Goal: Find specific page/section: Find specific page/section

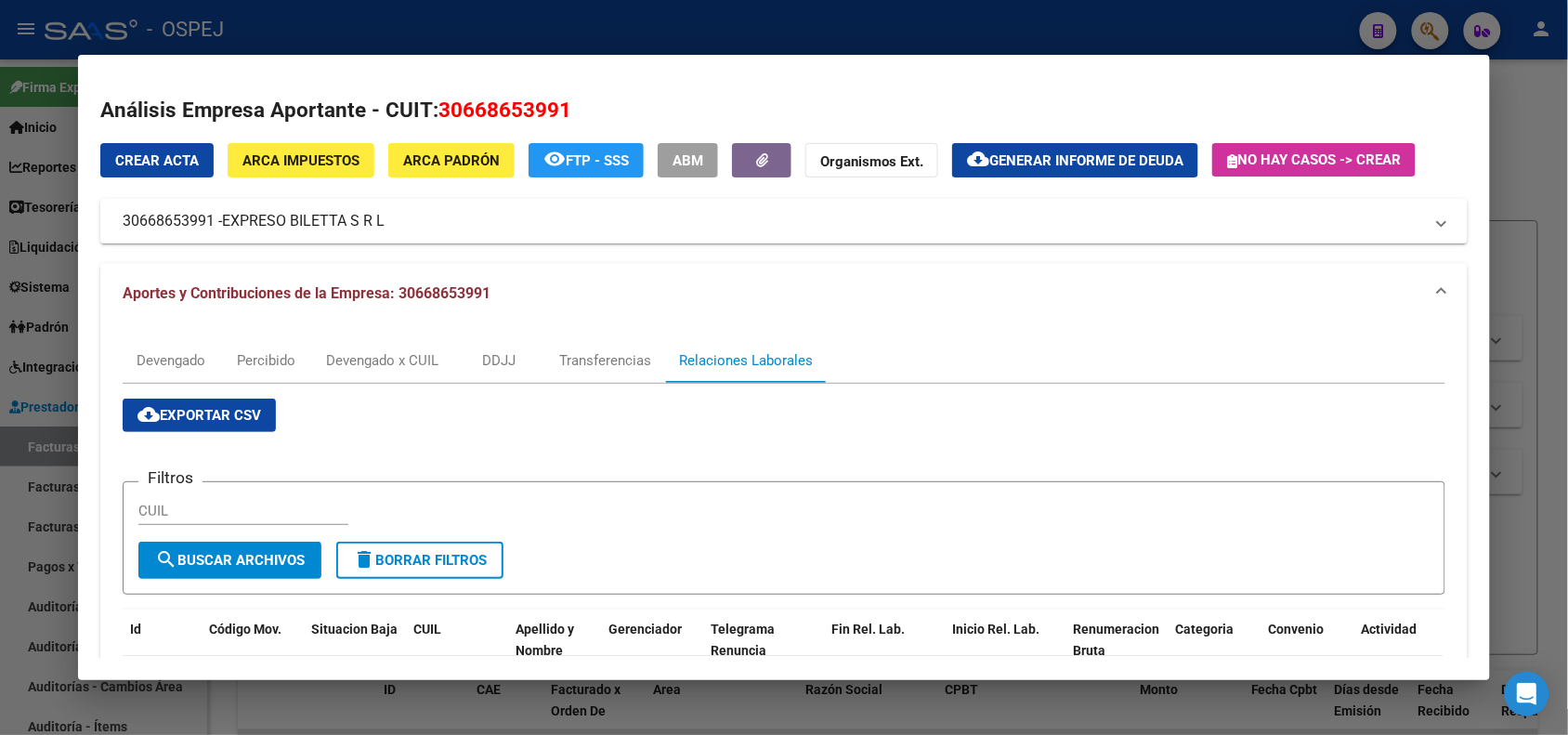
click at [281, 27] on div at bounding box center [784, 368] width 1568 height 735
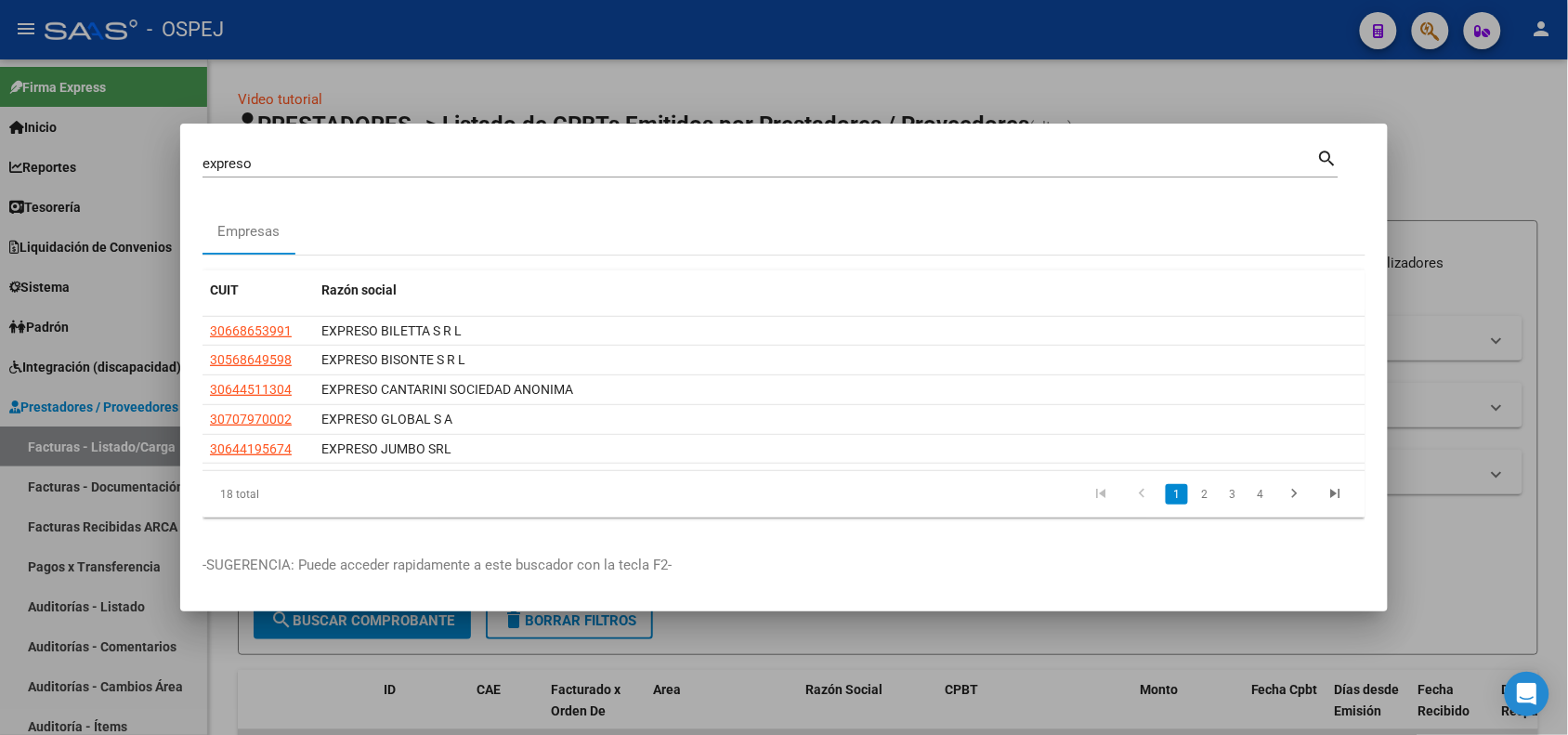
click at [307, 35] on div at bounding box center [784, 368] width 1568 height 735
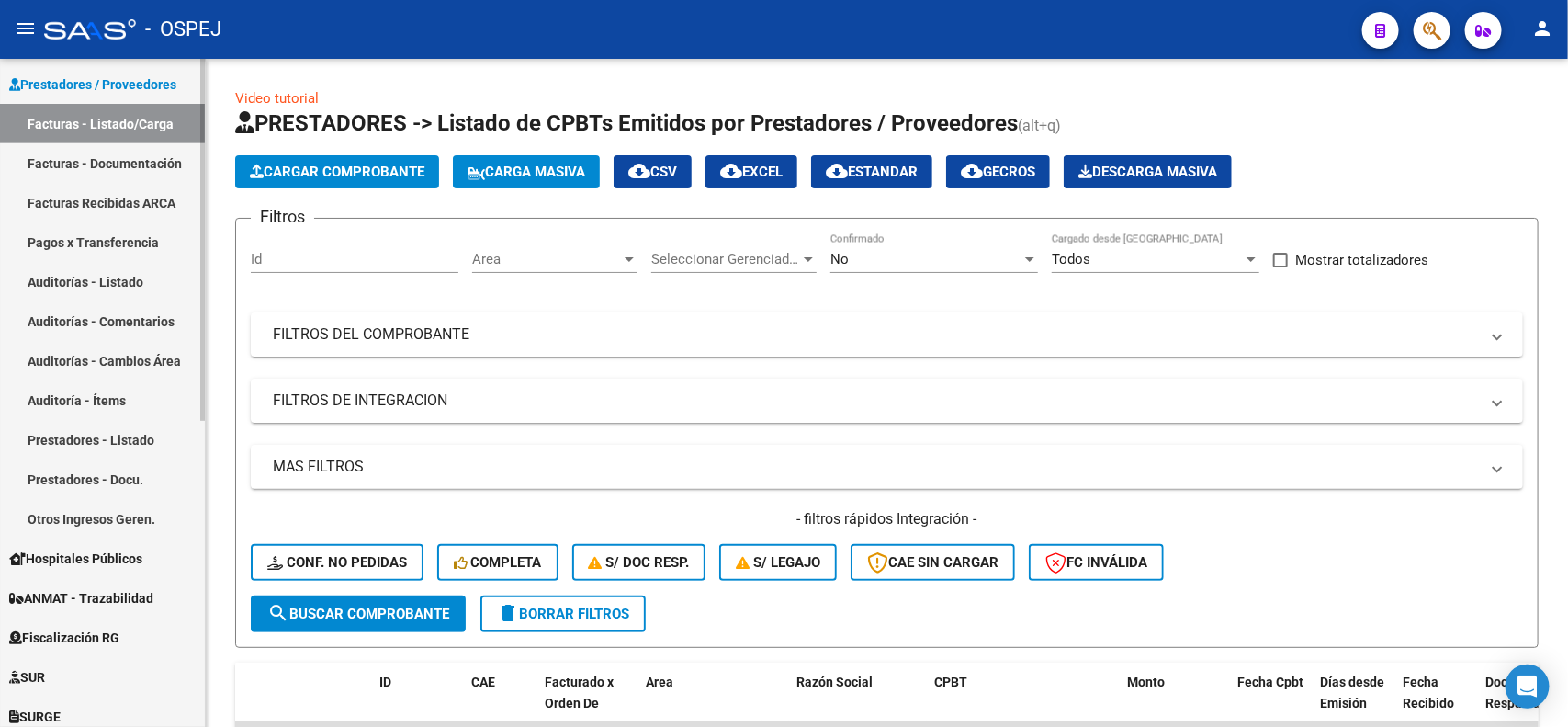
scroll to position [219, 0]
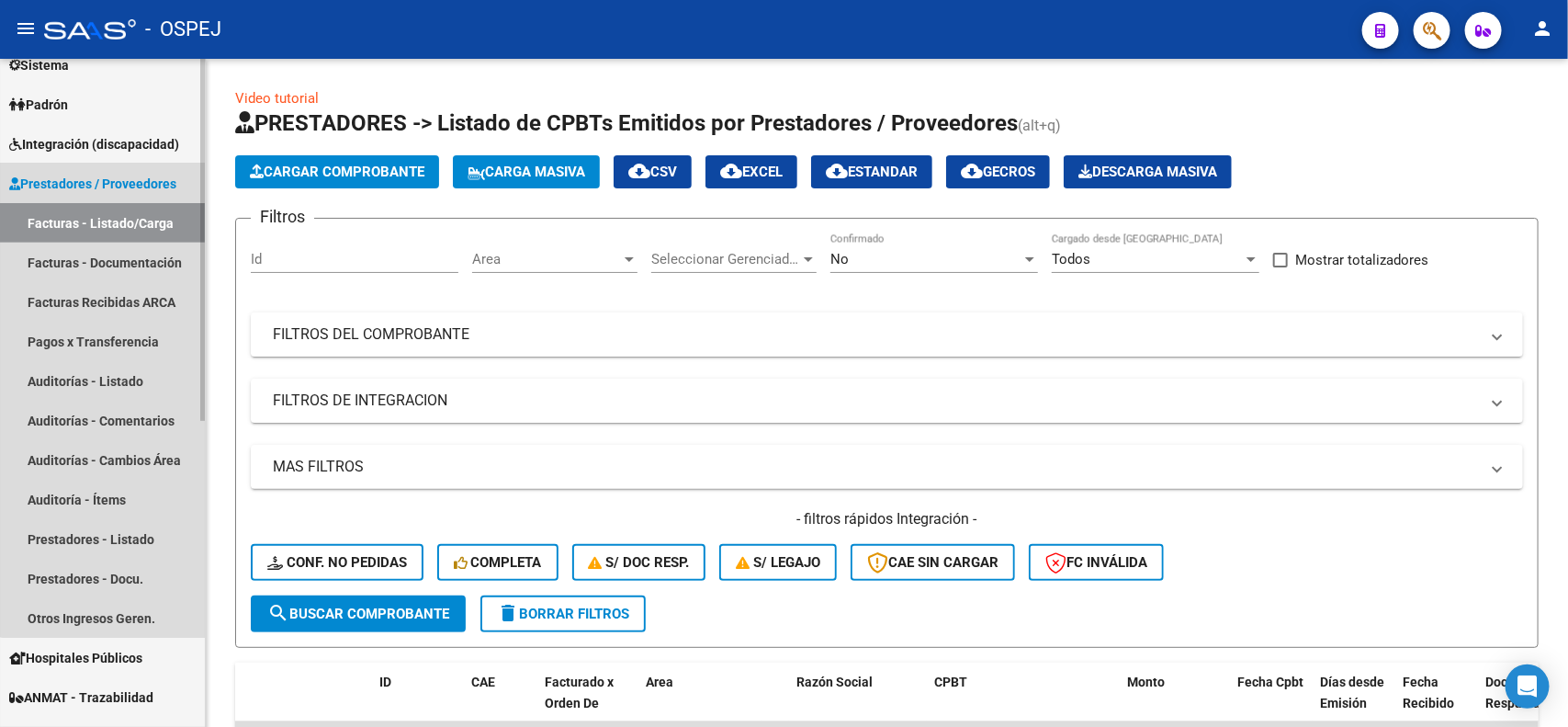
click at [107, 174] on span "Prestadores / Proveedores" at bounding box center [92, 183] width 167 height 20
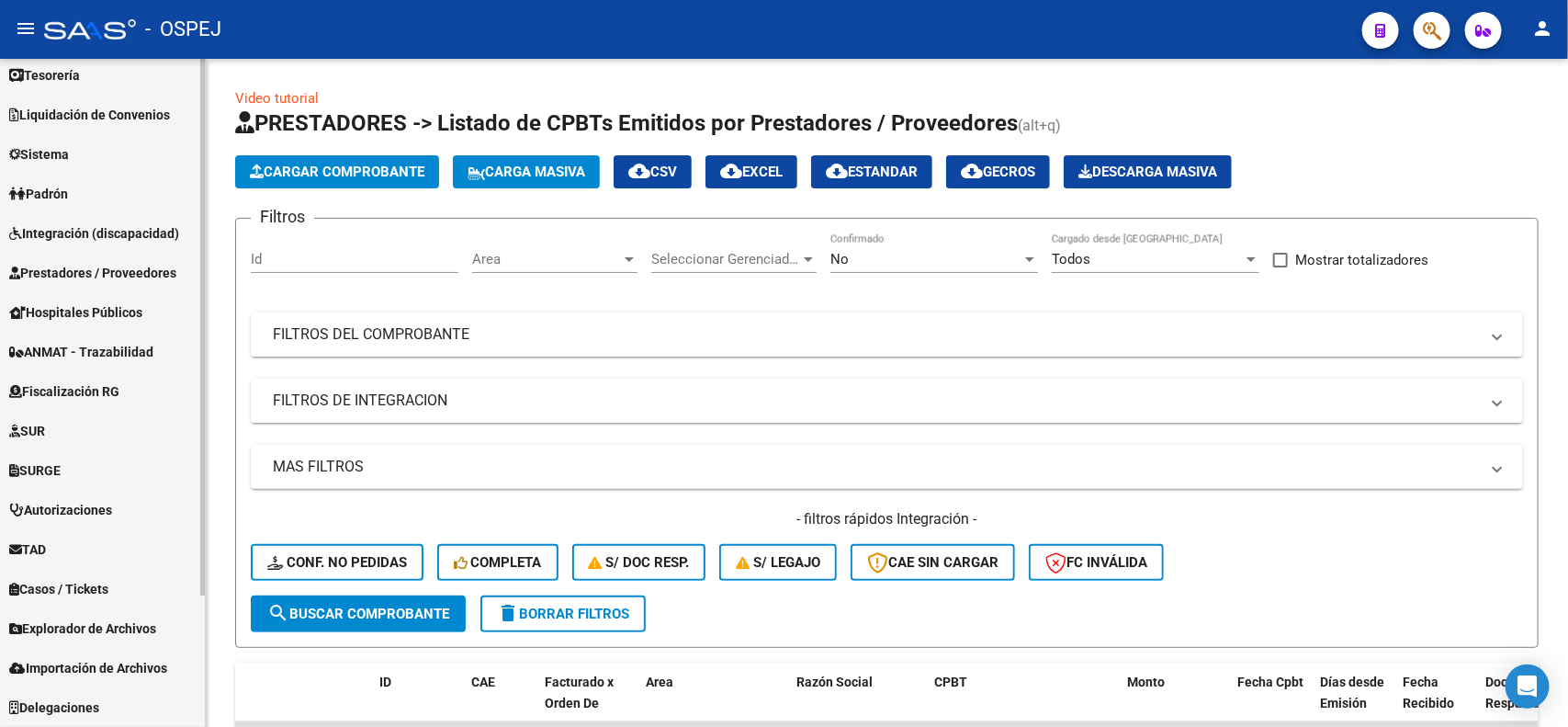
scroll to position [129, 0]
click at [108, 644] on link "Explorador de Archivos" at bounding box center [102, 628] width 204 height 40
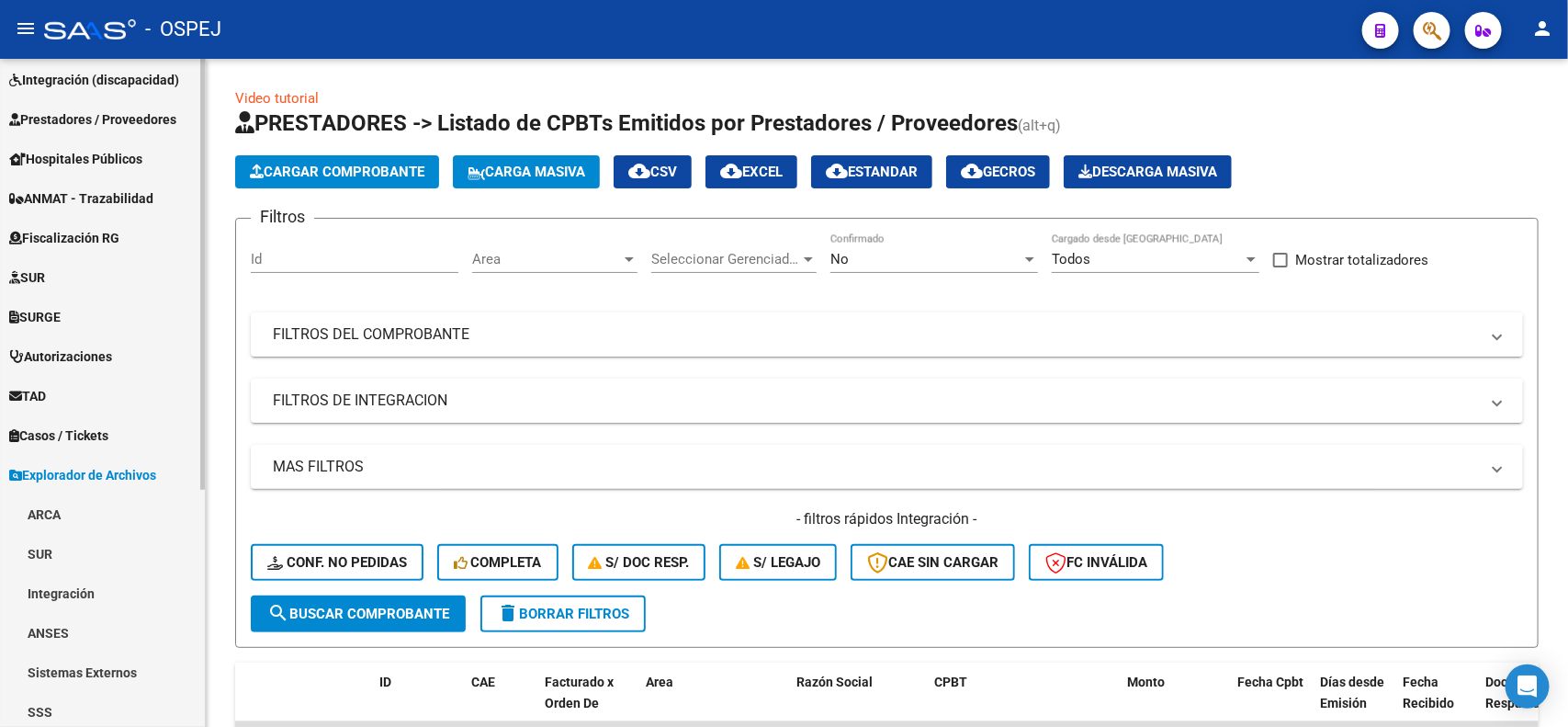
scroll to position [365, 0]
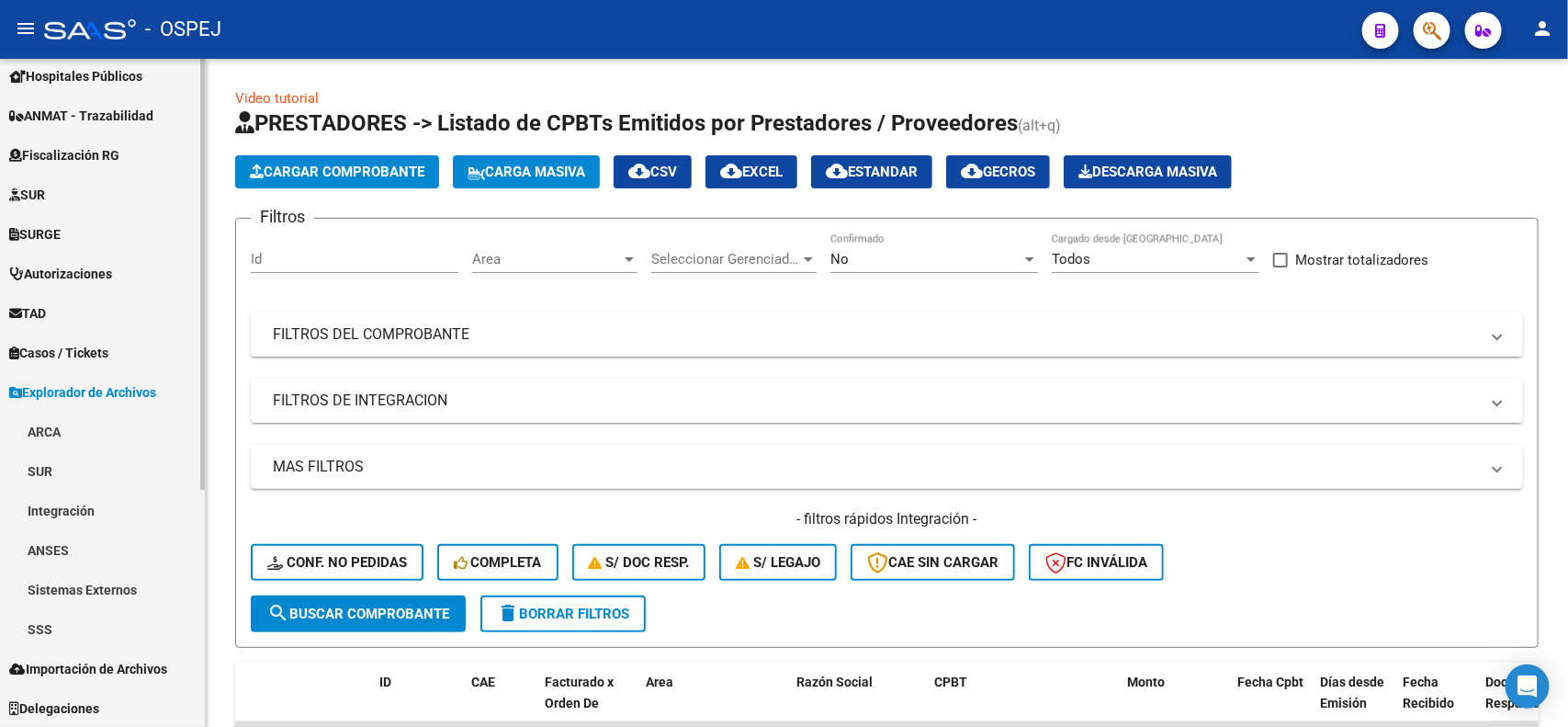
click at [111, 636] on link "SSS" at bounding box center [102, 628] width 204 height 40
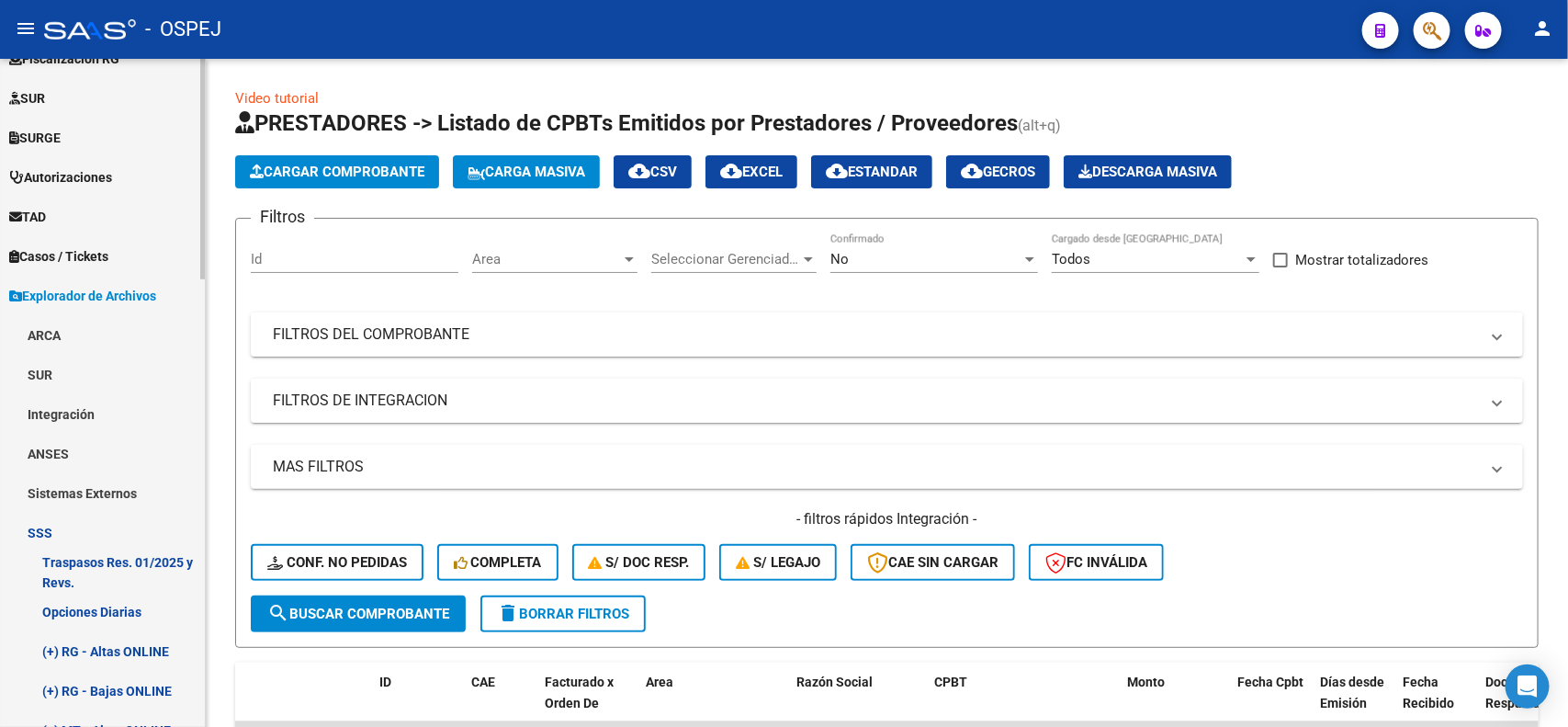
scroll to position [595, 0]
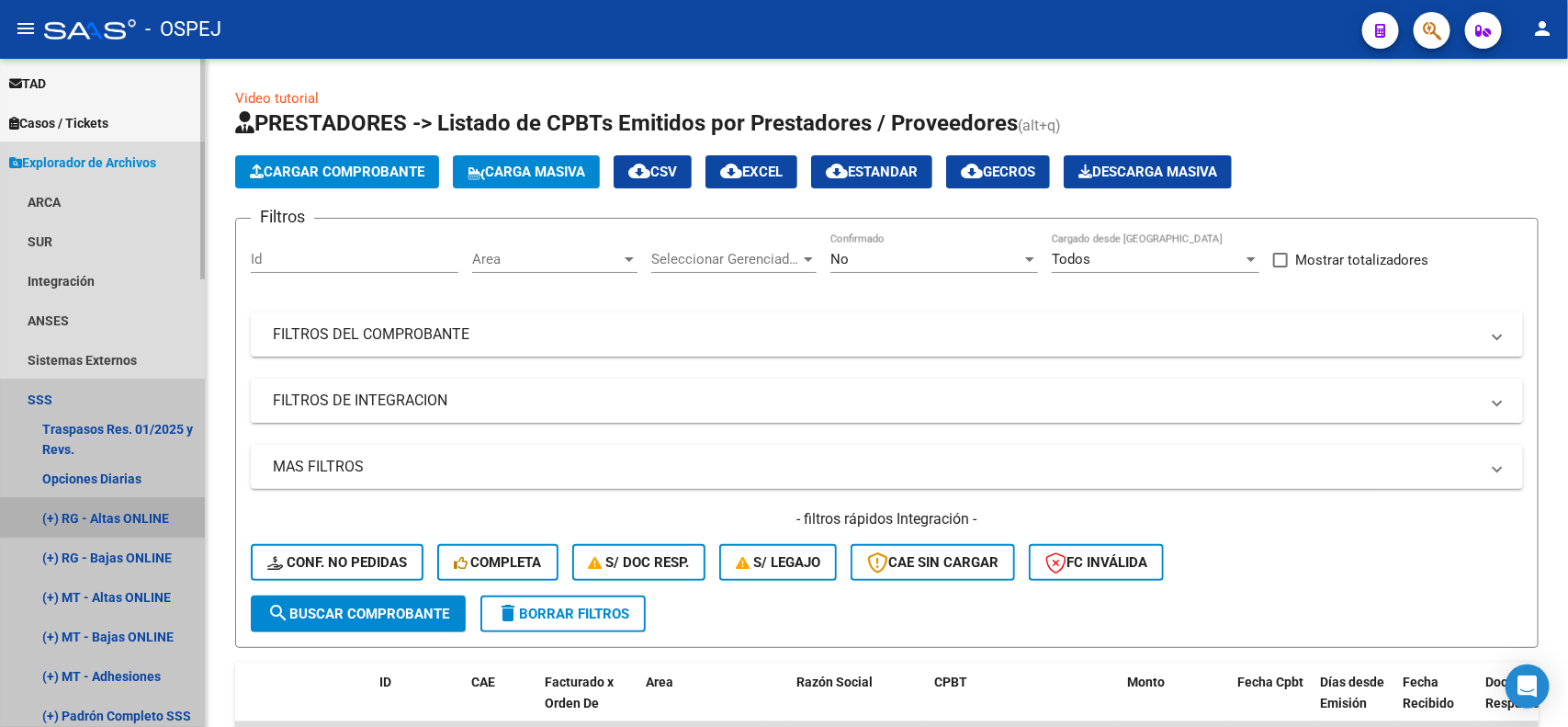
click at [103, 505] on link "(+) RG - Altas ONLINE" at bounding box center [102, 518] width 204 height 40
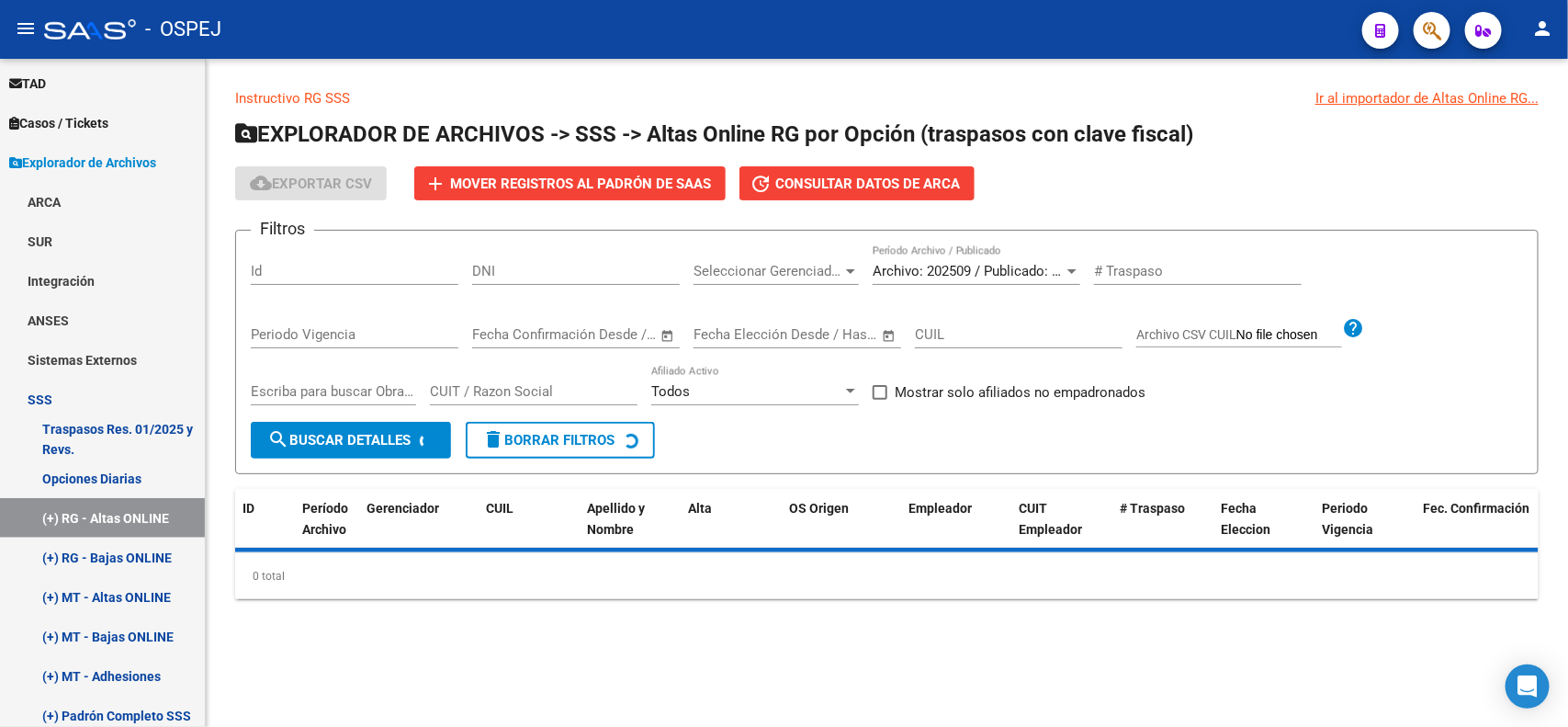
click at [967, 271] on span "Archivo: 202509 / Publicado: 202508" at bounding box center [984, 270] width 223 height 16
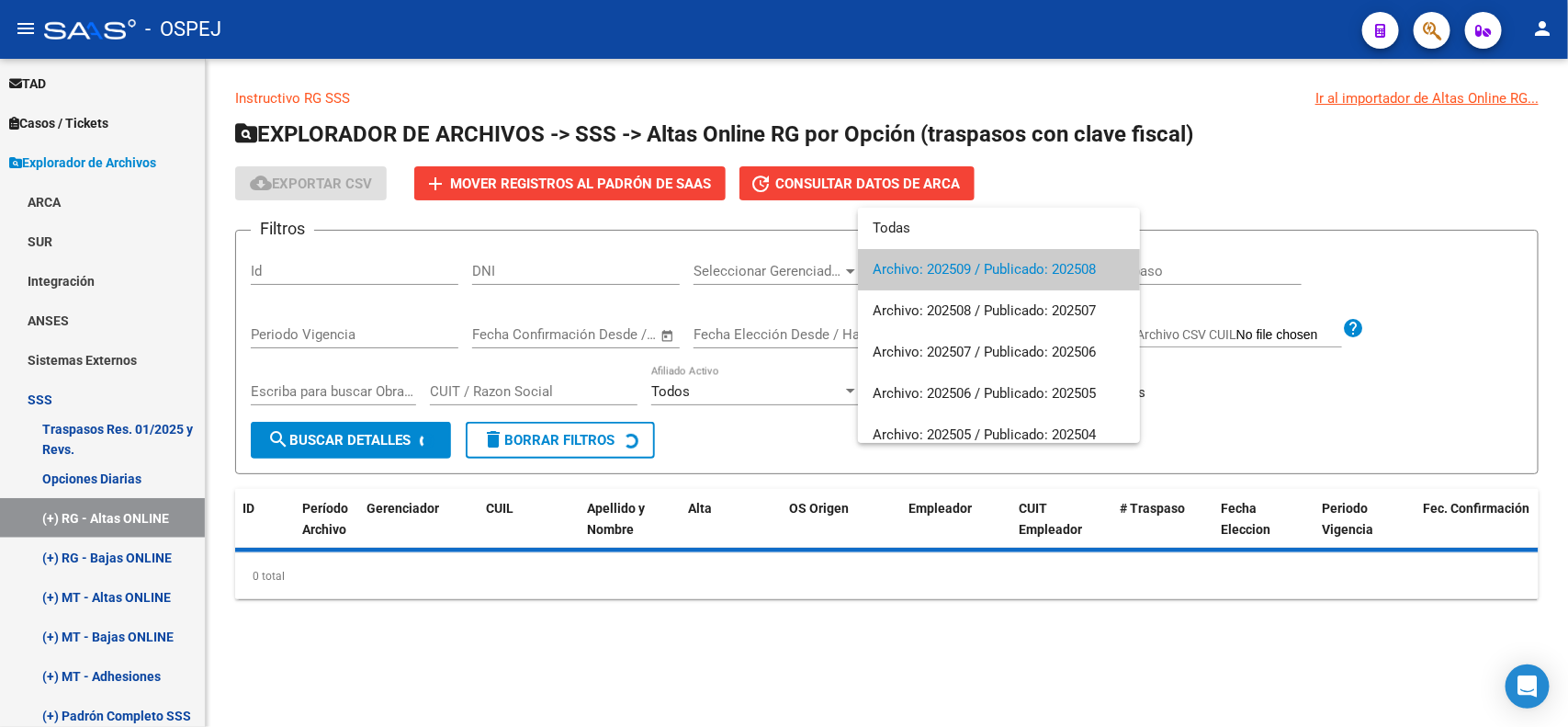
click at [967, 271] on span "Archivo: 202509 / Publicado: 202508" at bounding box center [998, 269] width 253 height 42
